Goal: Transaction & Acquisition: Purchase product/service

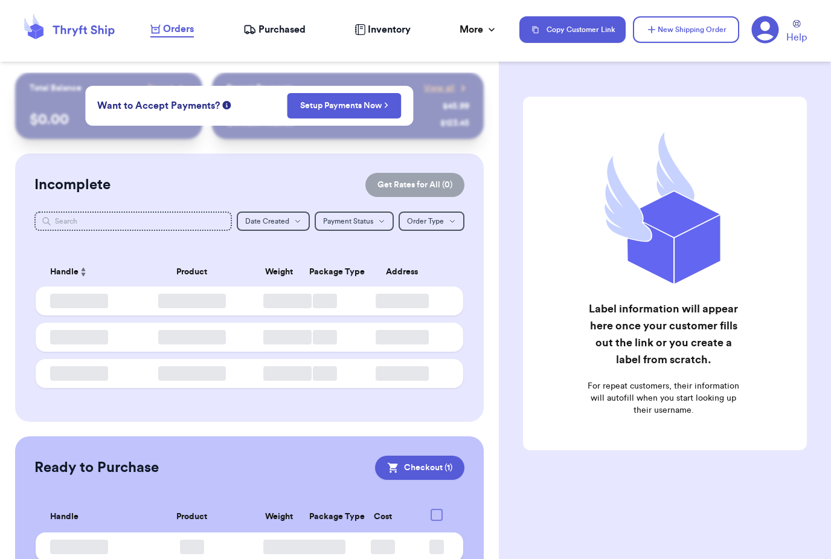
checkbox input "true"
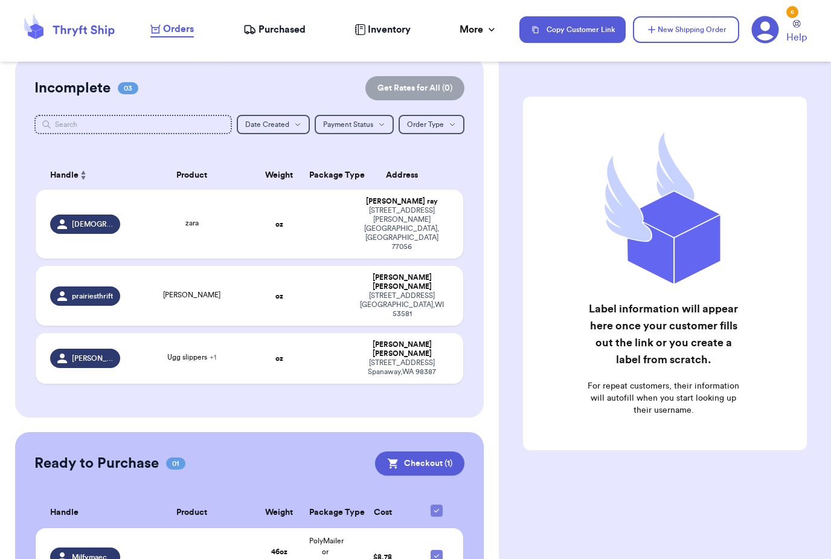
scroll to position [97, 0]
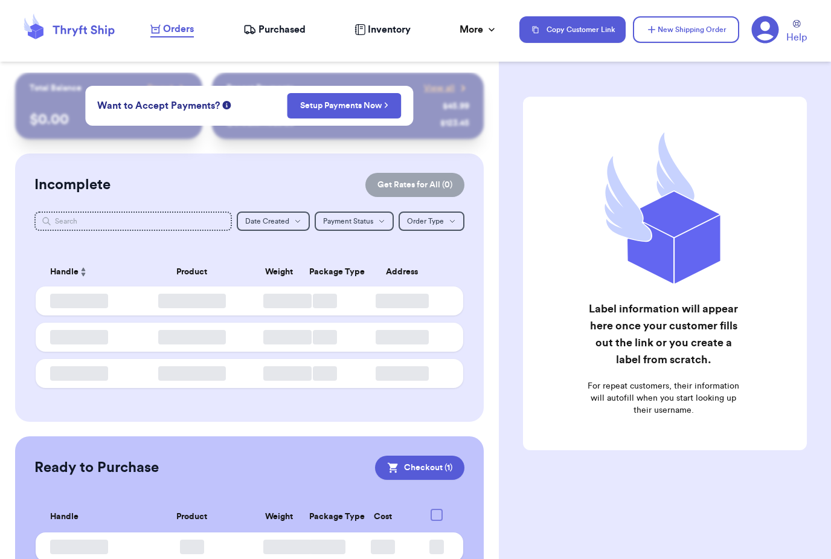
checkbox input "true"
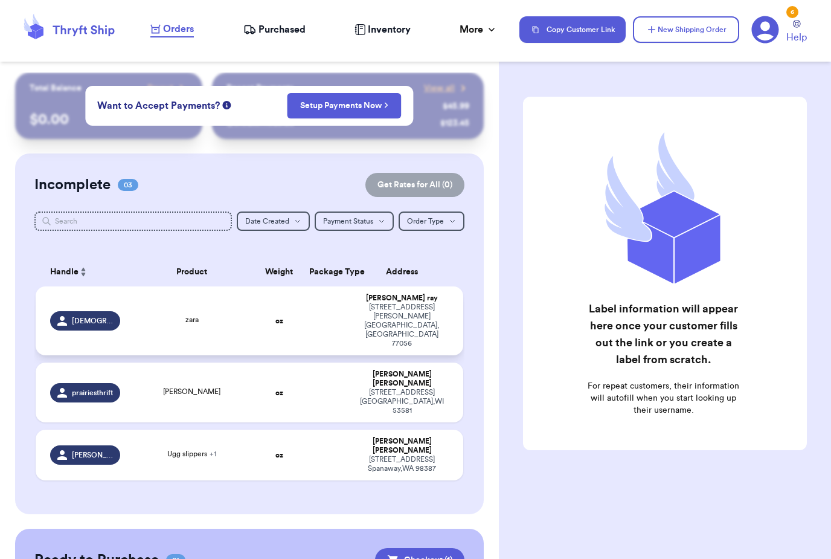
click at [332, 318] on td at bounding box center [325, 320] width 46 height 69
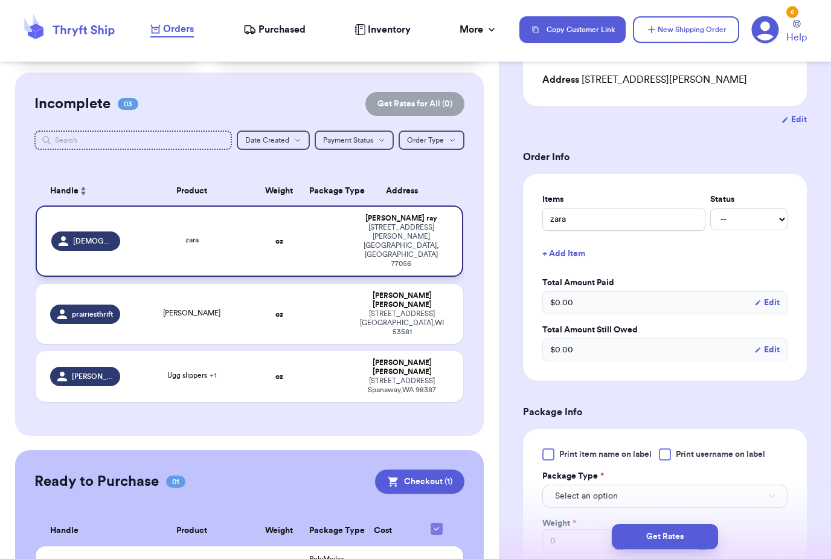
scroll to position [178, 0]
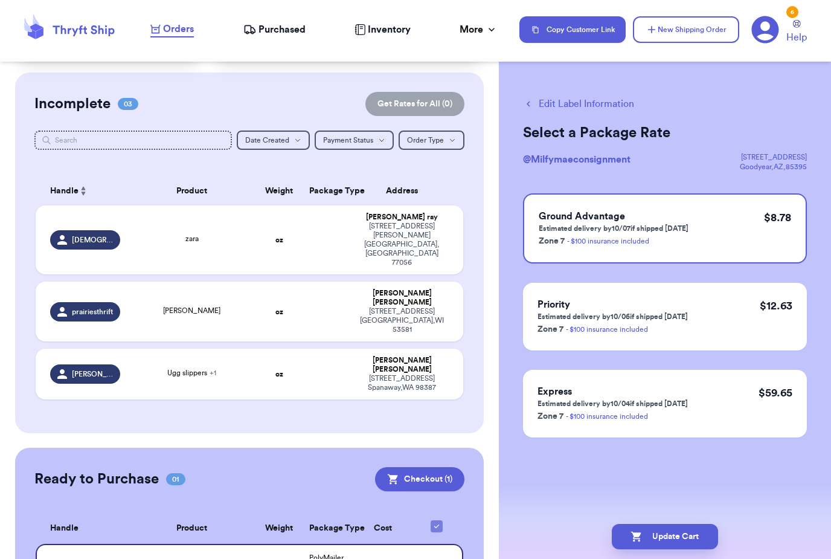
click at [602, 101] on button "Edit Label Information" at bounding box center [578, 104] width 111 height 15
checkbox input "false"
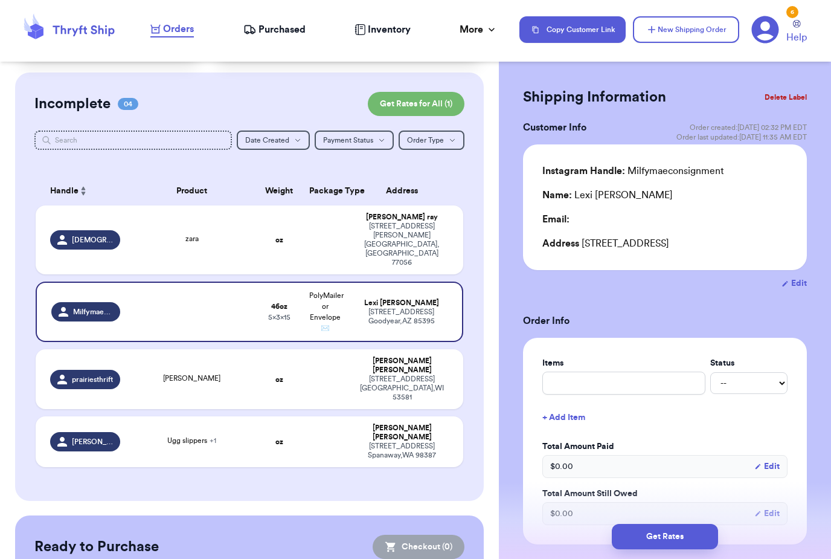
scroll to position [1, 0]
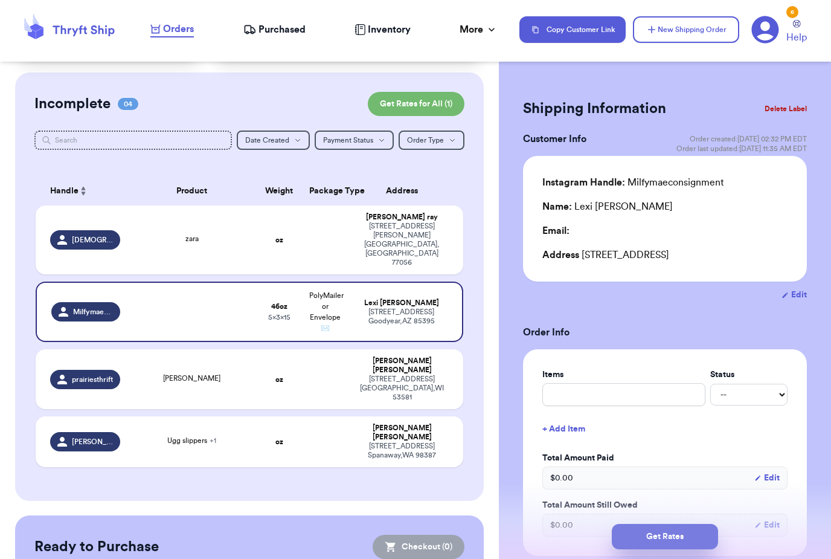
click at [653, 524] on button "Get Rates" at bounding box center [665, 536] width 106 height 25
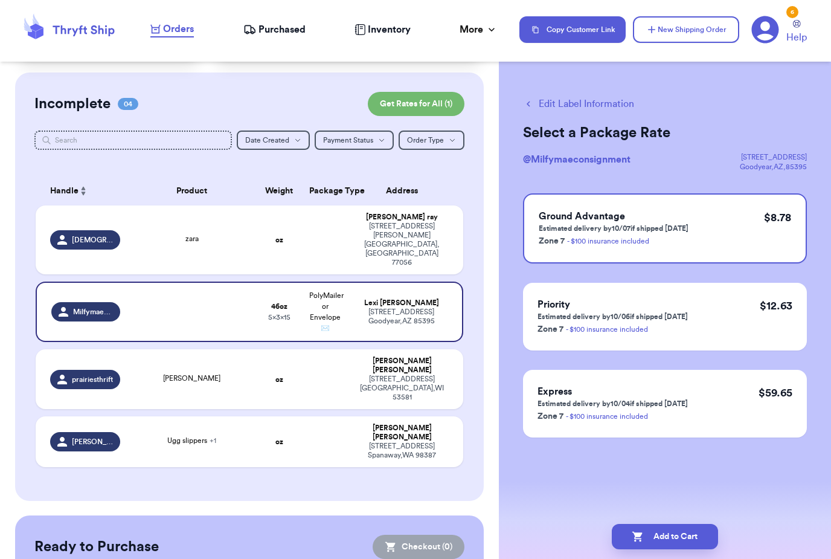
scroll to position [0, 0]
click at [690, 524] on button "Add to Cart" at bounding box center [665, 536] width 106 height 25
checkbox input "true"
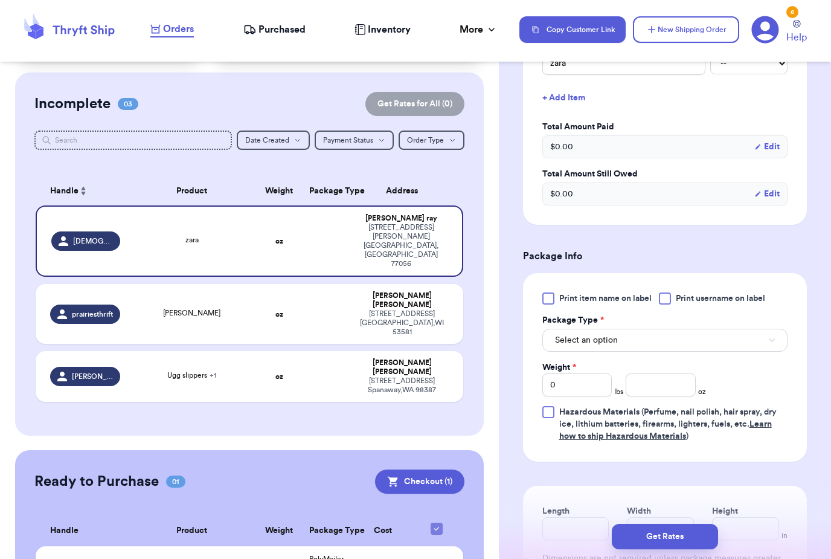
scroll to position [332, 0]
click at [618, 302] on span "Print item name on label" at bounding box center [606, 298] width 92 height 12
click at [0, 0] on input "Print item name on label" at bounding box center [0, 0] width 0 height 0
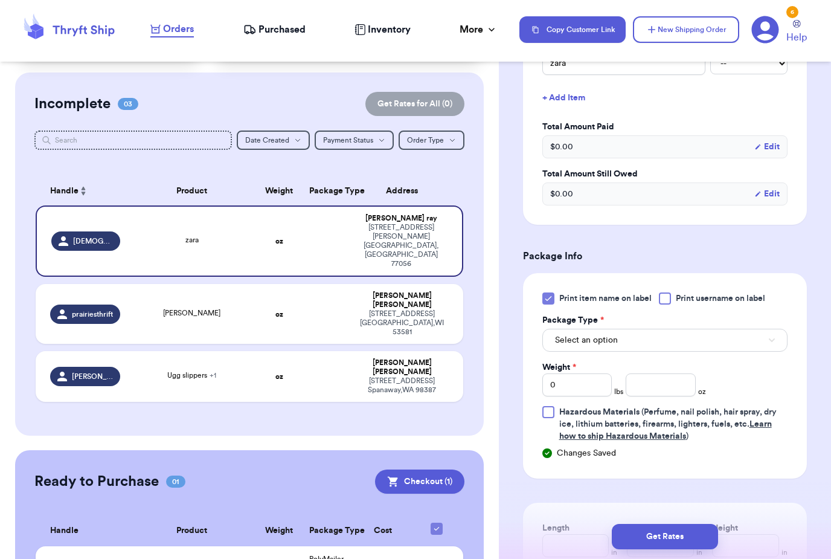
click at [697, 304] on span "Print username on label" at bounding box center [720, 298] width 89 height 12
click at [0, 0] on input "Print username on label" at bounding box center [0, 0] width 0 height 0
click at [645, 339] on button "Select an option" at bounding box center [665, 340] width 245 height 23
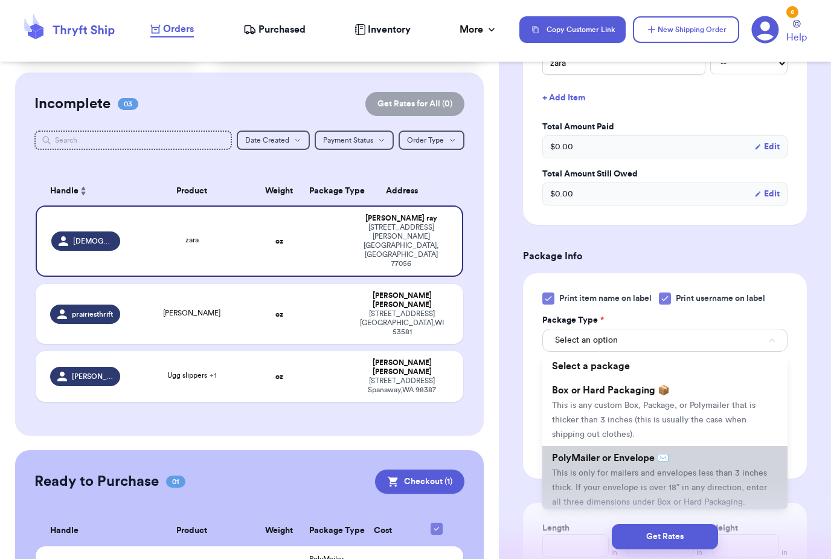
click at [624, 472] on span "This is only for mailers and envelopes less than 3 inches thick. If your envelo…" at bounding box center [659, 487] width 215 height 37
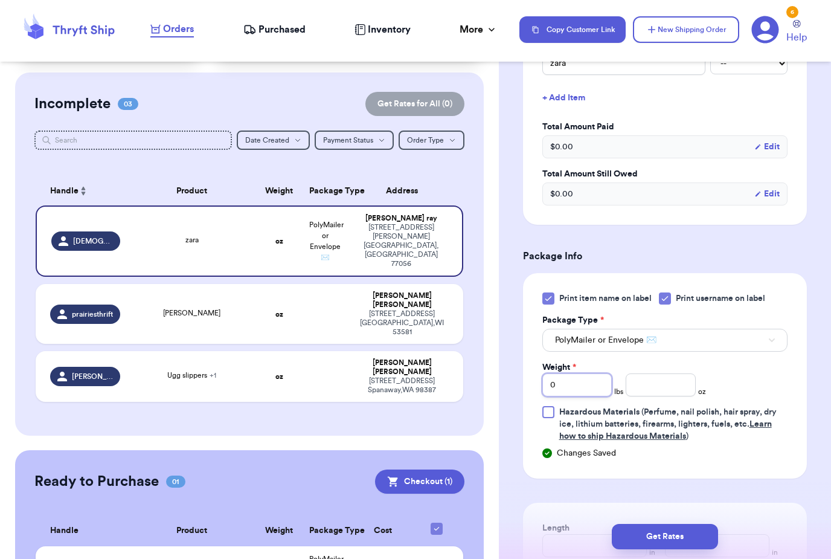
click at [585, 384] on input "0" at bounding box center [577, 384] width 69 height 23
type input "1"
click at [679, 389] on input "number" at bounding box center [660, 384] width 69 height 23
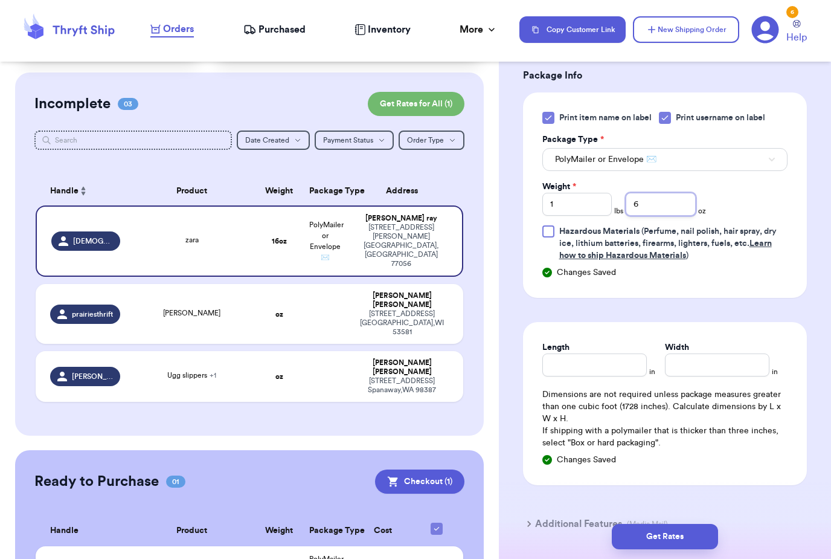
scroll to position [517, 0]
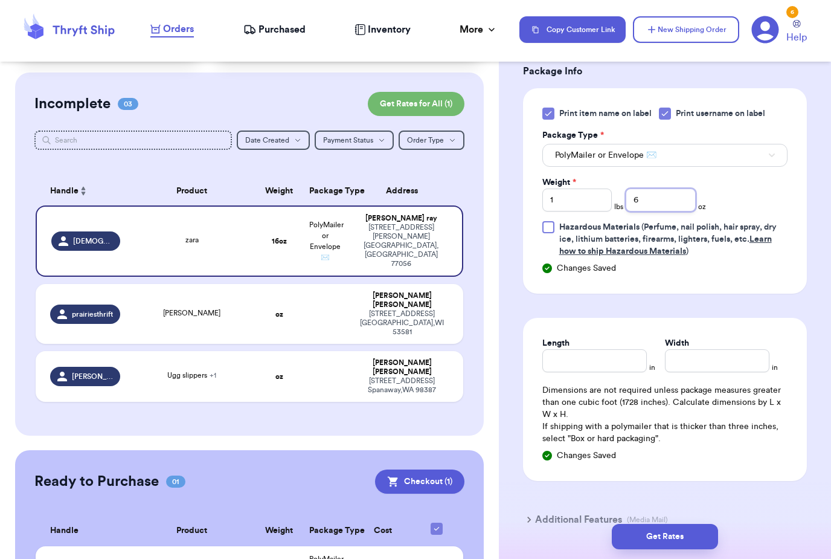
type input "6"
click at [613, 368] on input "Length" at bounding box center [595, 360] width 105 height 23
type input "9"
click at [727, 355] on input "Width *" at bounding box center [717, 360] width 105 height 23
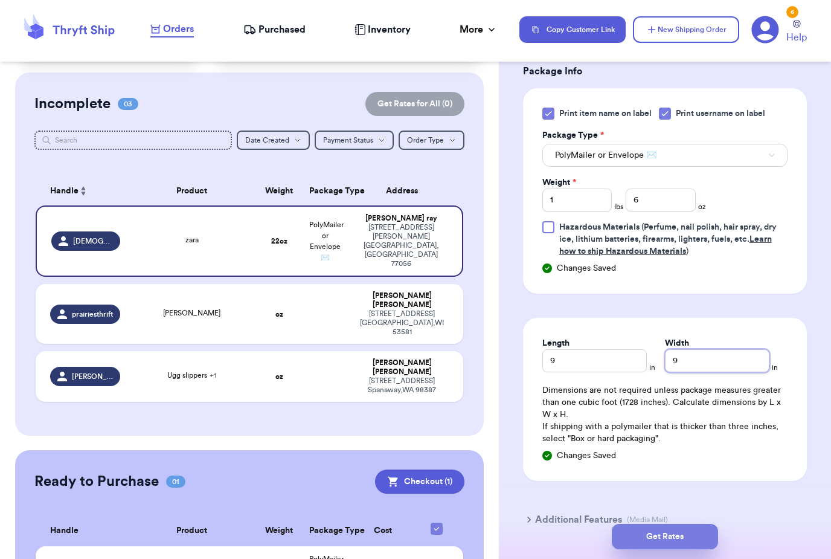
type input "9"
click at [688, 524] on button "Get Rates" at bounding box center [665, 536] width 106 height 25
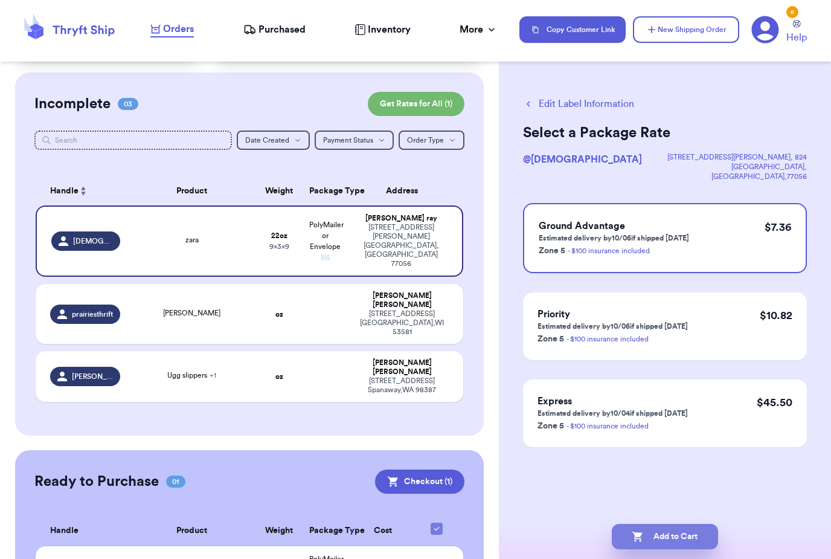
click at [692, 524] on button "Add to Cart" at bounding box center [665, 536] width 106 height 25
checkbox input "true"
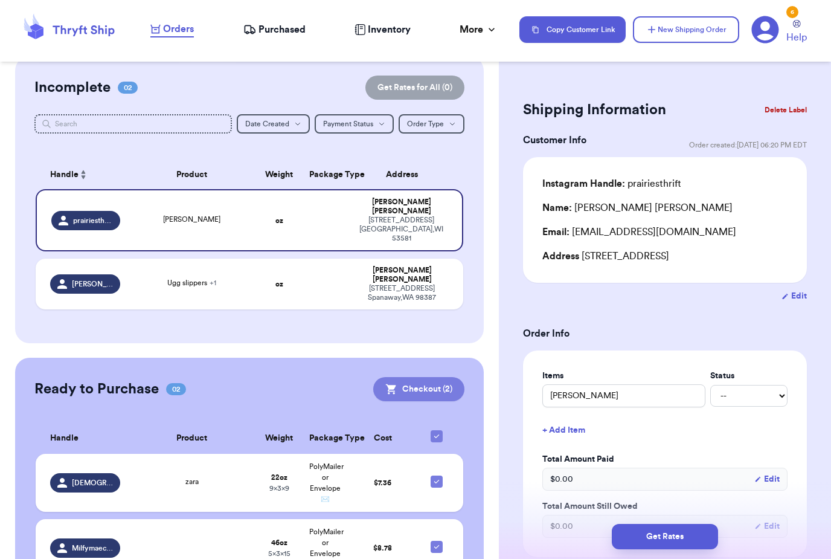
click at [443, 377] on button "Checkout ( 2 )" at bounding box center [418, 389] width 91 height 24
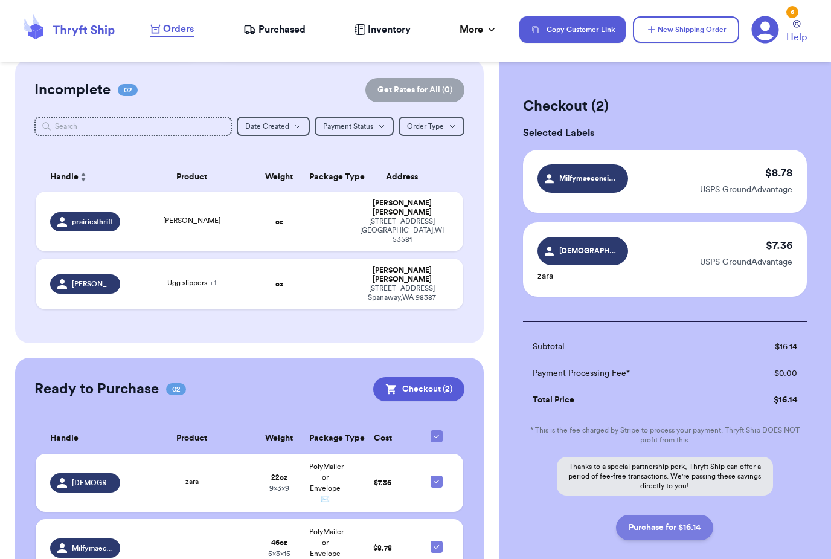
click at [683, 534] on button "Purchase for $16.14" at bounding box center [664, 527] width 97 height 25
checkbox input "false"
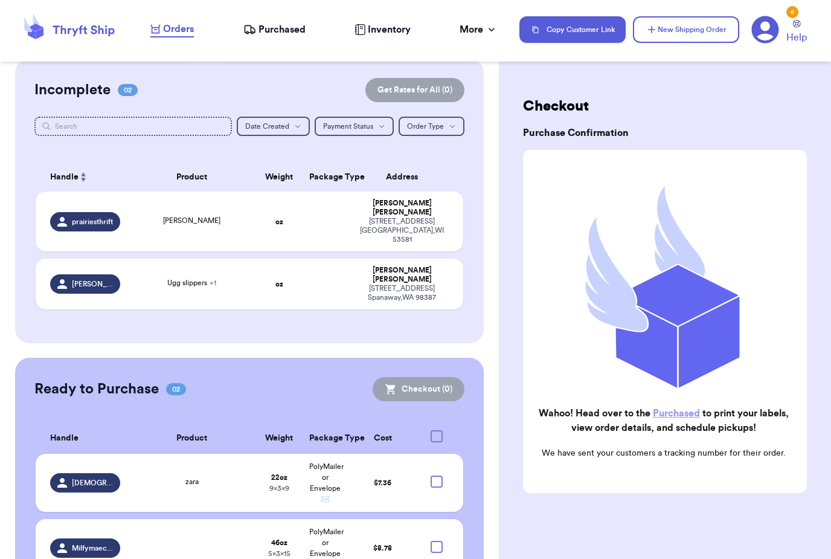
checkbox input "true"
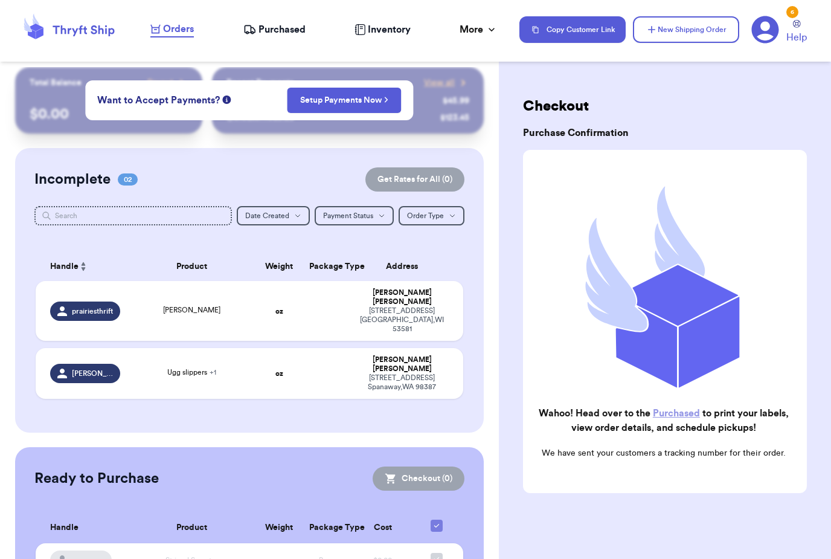
click at [681, 418] on link "Purchased" at bounding box center [676, 413] width 47 height 10
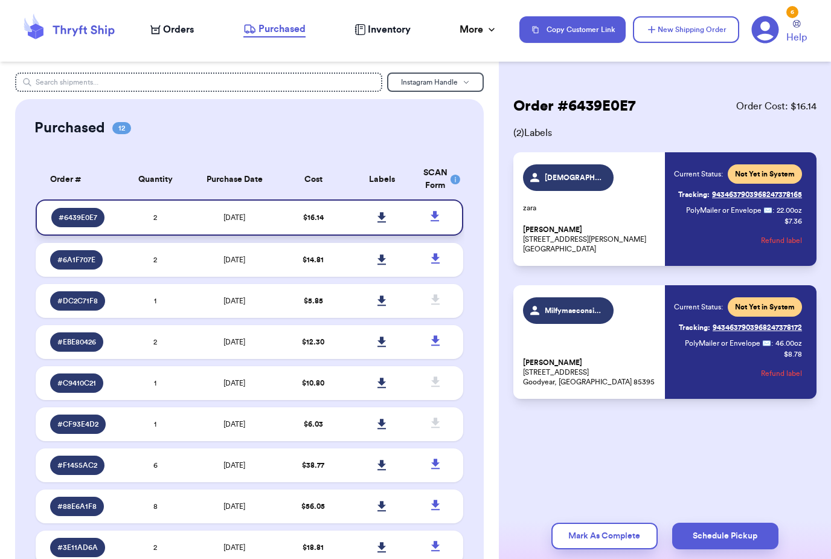
click at [385, 222] on icon at bounding box center [382, 217] width 8 height 10
